Goal: Task Accomplishment & Management: Manage account settings

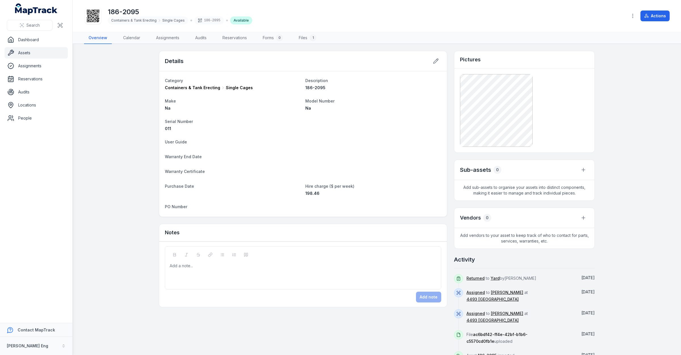
click at [136, 19] on span "Containers & Tank Erecting" at bounding box center [133, 20] width 45 height 5
click at [133, 19] on span "Containers & Tank Erecting" at bounding box center [133, 20] width 45 height 5
click at [20, 54] on link "Assets" at bounding box center [36, 52] width 63 height 11
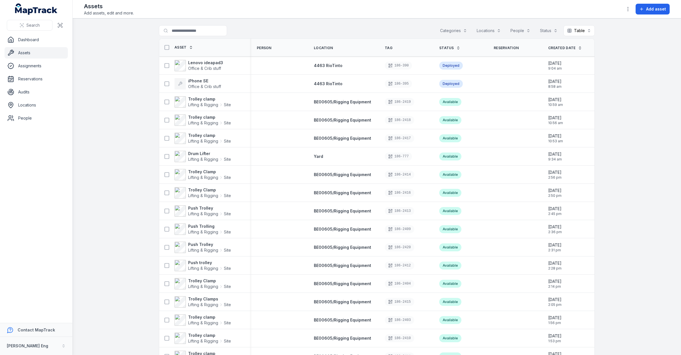
click at [453, 30] on button "Categories" at bounding box center [454, 30] width 34 height 11
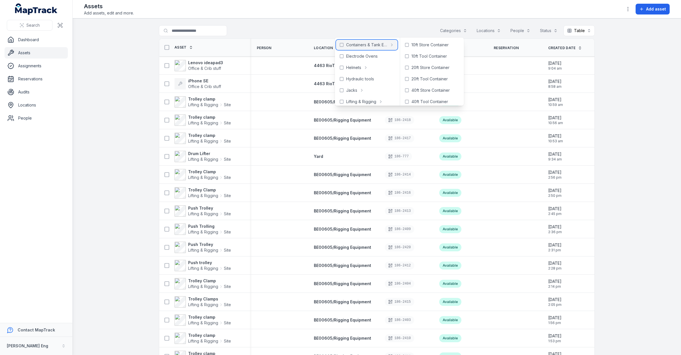
click at [343, 46] on rect at bounding box center [341, 44] width 3 height 3
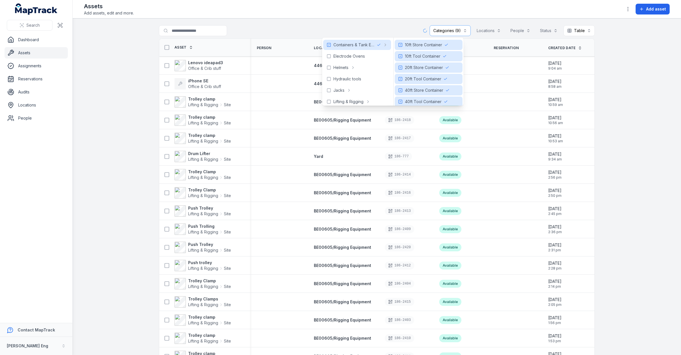
click at [310, 6] on div "Assets Add assets, edit and more. Add asset" at bounding box center [377, 9] width 586 height 14
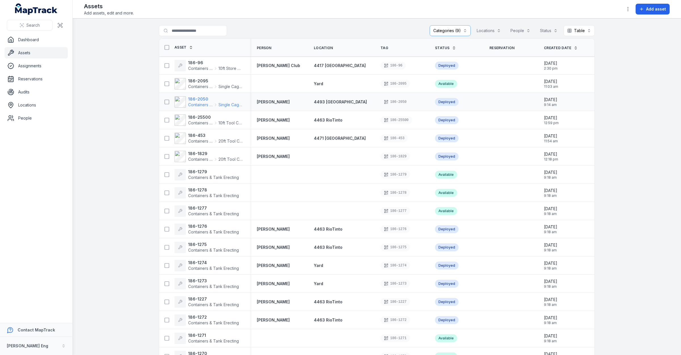
click at [189, 98] on strong "186-2050" at bounding box center [215, 99] width 55 height 6
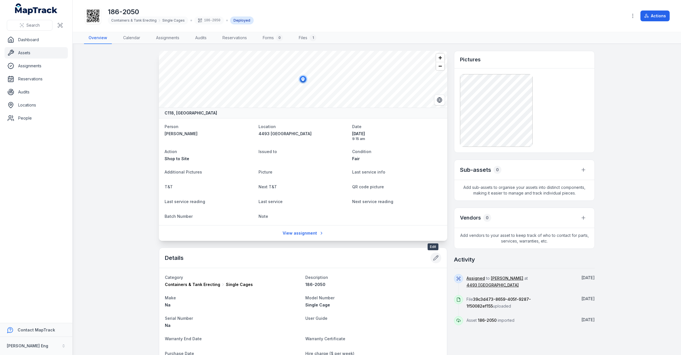
click at [433, 255] on icon at bounding box center [436, 258] width 6 height 6
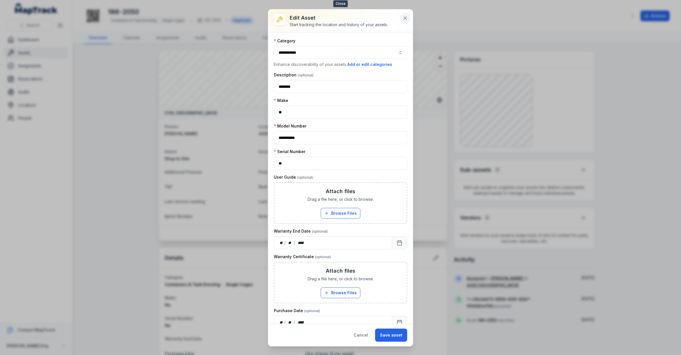
click at [401, 18] on button at bounding box center [405, 18] width 11 height 11
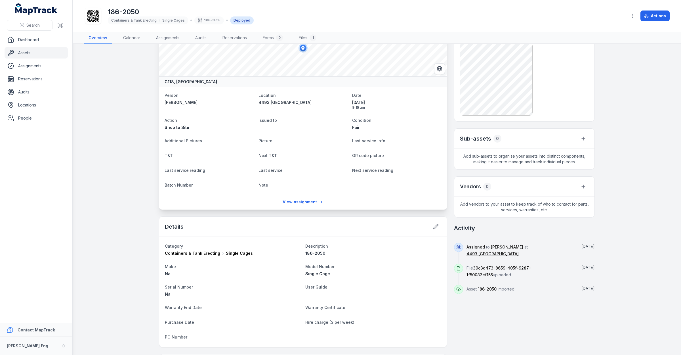
scroll to position [121, 0]
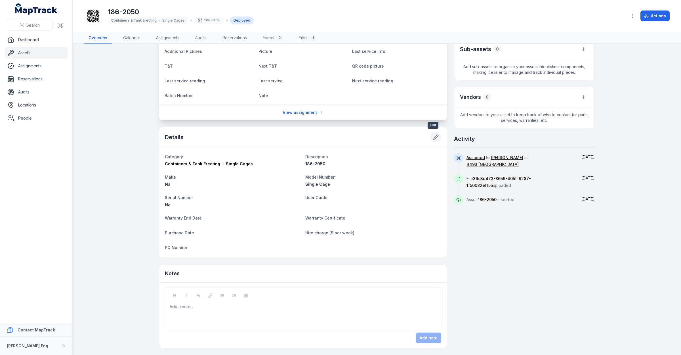
click at [434, 135] on icon at bounding box center [436, 137] width 6 height 6
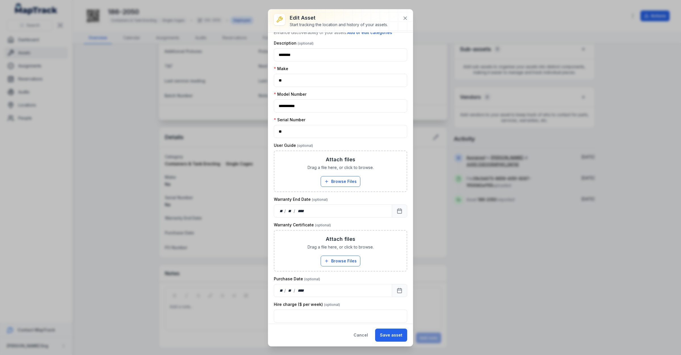
scroll to position [63, 0]
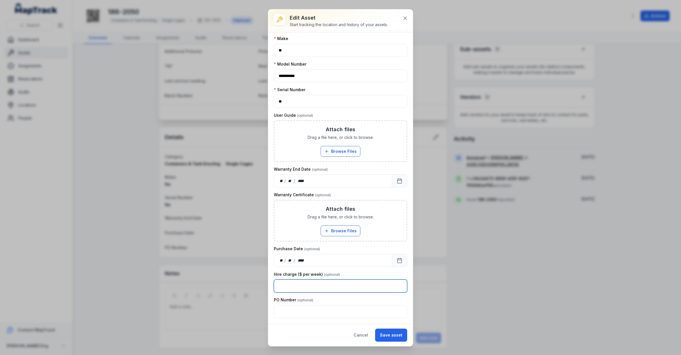
click at [310, 282] on input "text" at bounding box center [340, 285] width 133 height 13
click at [310, 282] on input "******" at bounding box center [340, 285] width 133 height 13
type input "******"
click at [306, 273] on label "Hire charge ($ per week)" at bounding box center [307, 274] width 66 height 6
click at [303, 273] on label "Hire charge ($ per week)" at bounding box center [307, 274] width 66 height 6
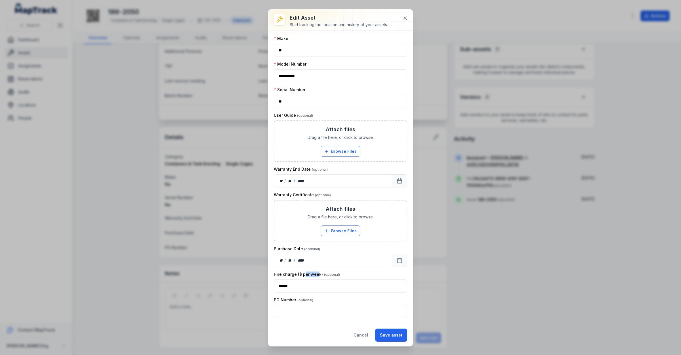
drag, startPoint x: 304, startPoint y: 274, endPoint x: 317, endPoint y: 274, distance: 13.1
click at [317, 274] on label "Hire charge ($ per week)" at bounding box center [307, 274] width 66 height 6
drag, startPoint x: 317, startPoint y: 274, endPoint x: 345, endPoint y: 275, distance: 27.5
click at [345, 275] on div "Hire charge ($ per week)" at bounding box center [340, 274] width 133 height 6
drag, startPoint x: 331, startPoint y: 273, endPoint x: 340, endPoint y: 273, distance: 8.8
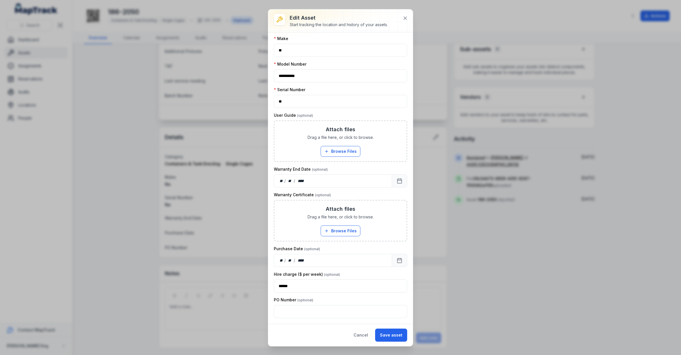
click at [340, 273] on div "Hire charge ($ per week)" at bounding box center [340, 274] width 133 height 6
click at [347, 272] on div "Hire charge ($ per week)" at bounding box center [340, 274] width 133 height 6
click at [388, 341] on button "Save asset" at bounding box center [391, 335] width 32 height 13
